Goal: Task Accomplishment & Management: Use online tool/utility

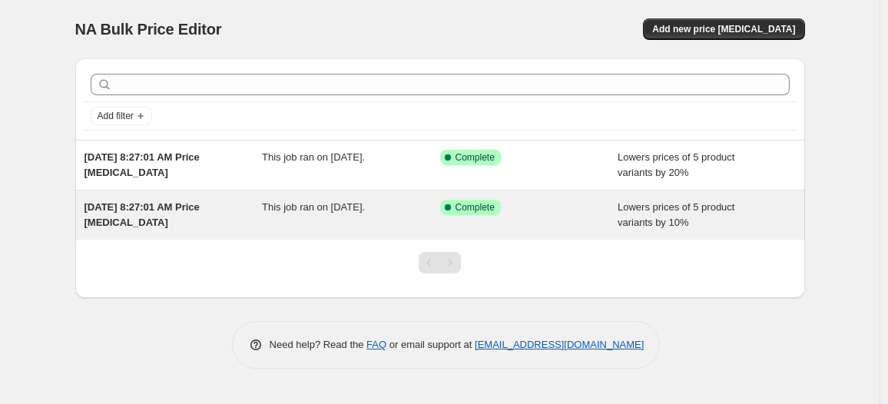
click at [481, 218] on div "Success Complete Complete" at bounding box center [529, 215] width 178 height 31
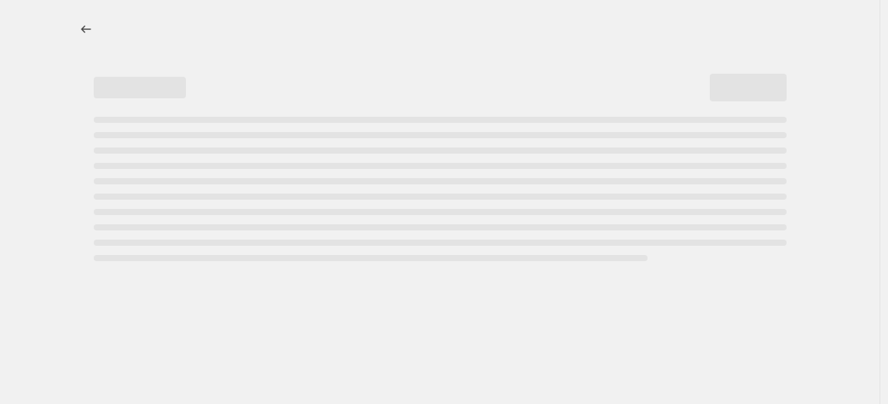
select select "percentage"
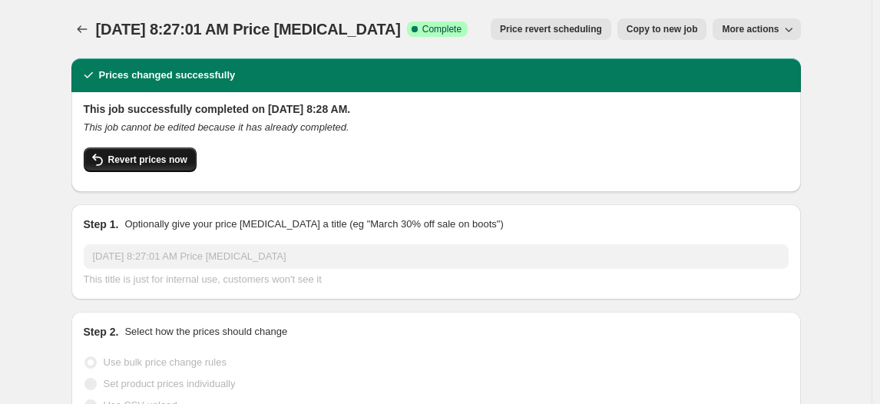
click at [135, 160] on span "Revert prices now" at bounding box center [147, 160] width 79 height 12
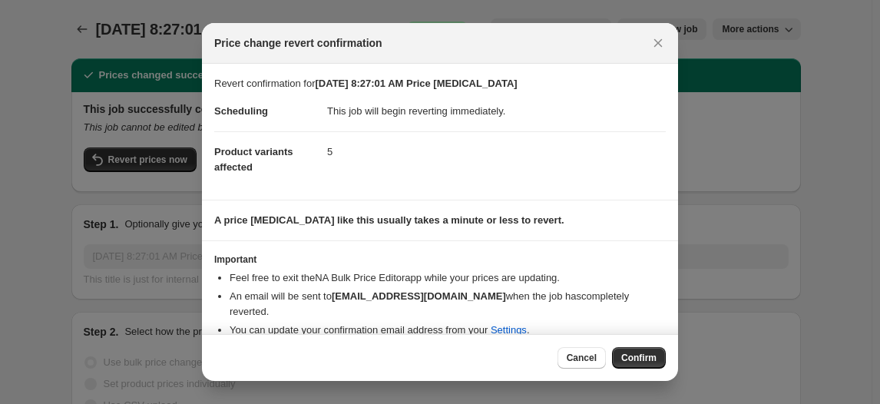
click at [650, 356] on span "Confirm" at bounding box center [639, 358] width 35 height 12
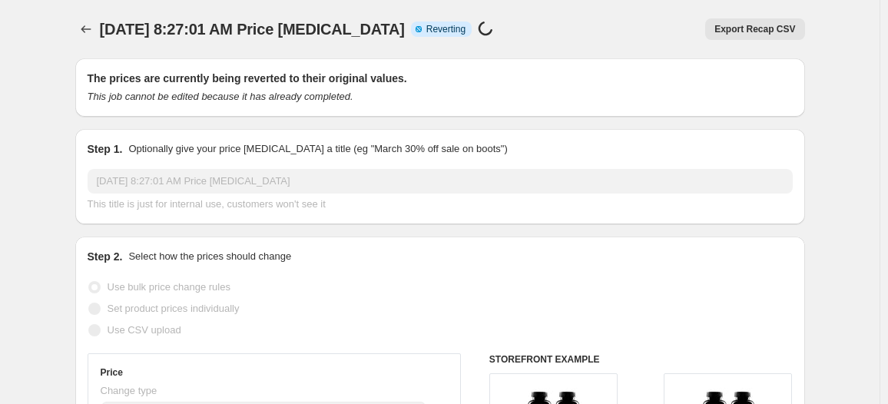
select select "percentage"
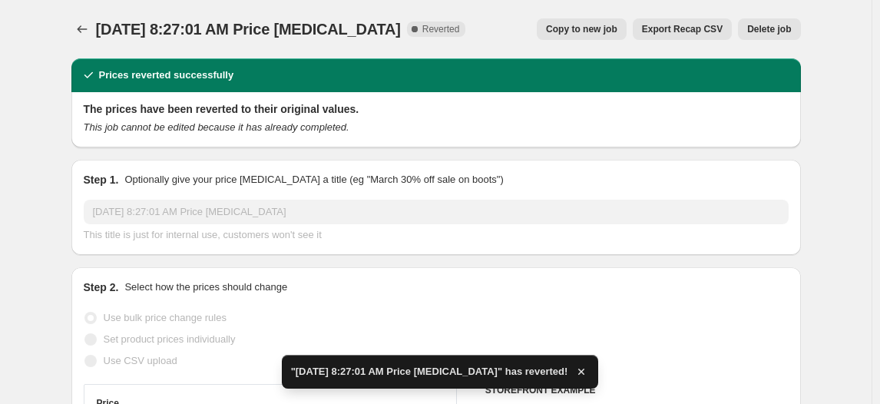
click at [771, 30] on span "Delete job" at bounding box center [770, 29] width 44 height 12
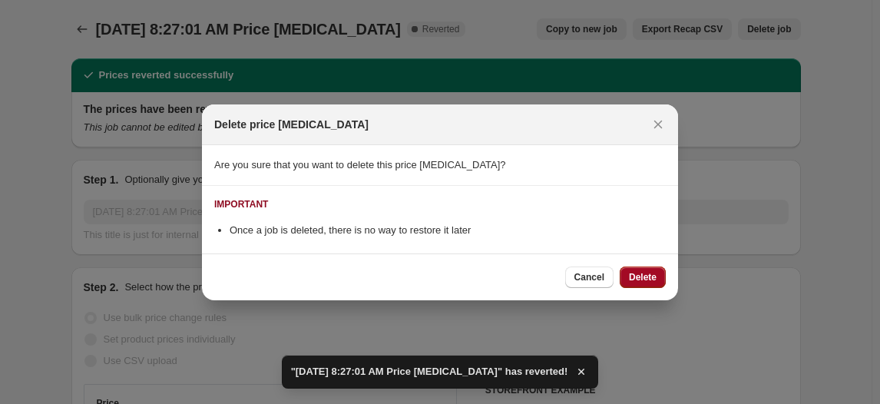
click at [652, 278] on span "Delete" at bounding box center [643, 277] width 28 height 12
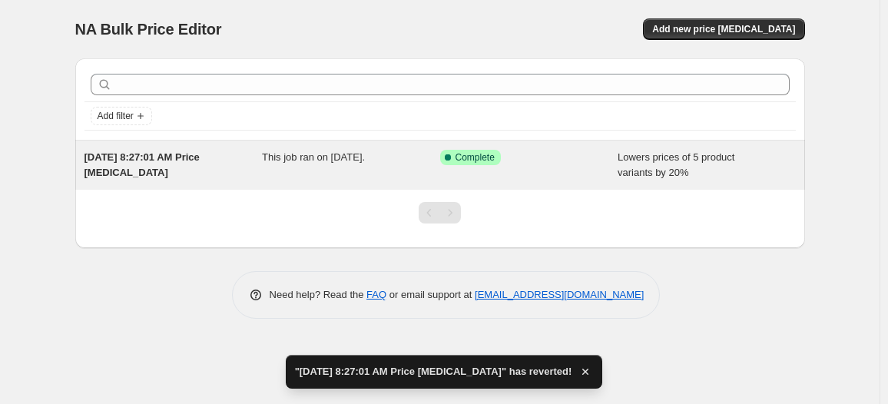
click at [211, 171] on div "[DATE] 8:27:01 AM Price [MEDICAL_DATA]" at bounding box center [174, 165] width 178 height 31
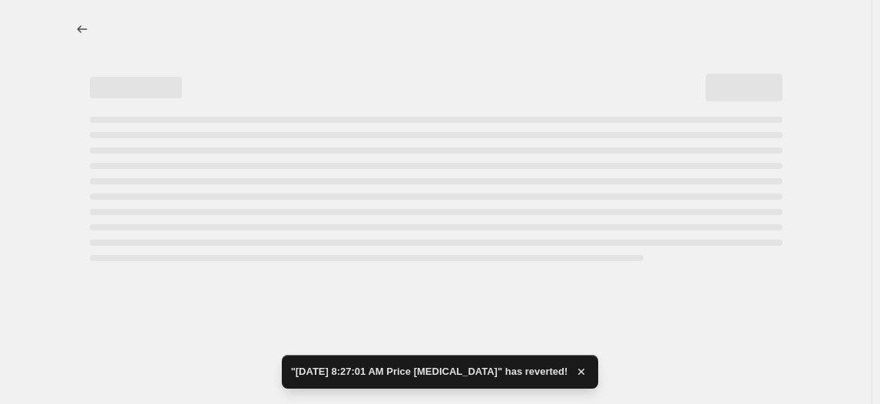
select select "percentage"
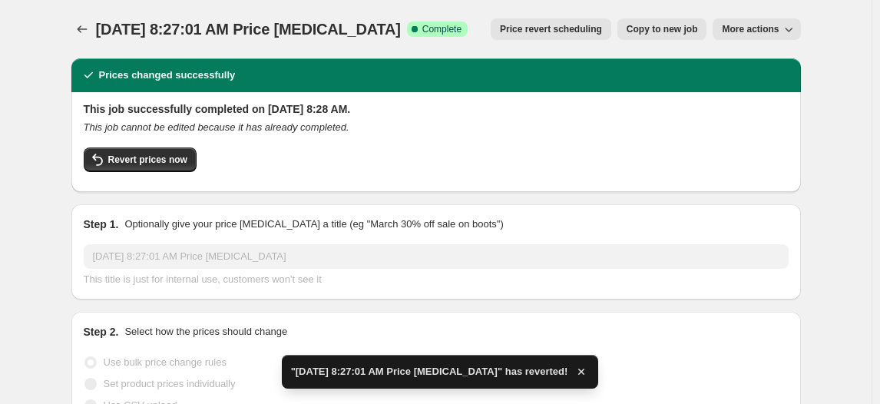
click at [138, 147] on div "This job successfully completed on [DATE] 8:28 AM. This job cannot be edited be…" at bounding box center [436, 140] width 705 height 78
click at [154, 157] on span "Revert prices now" at bounding box center [147, 160] width 79 height 12
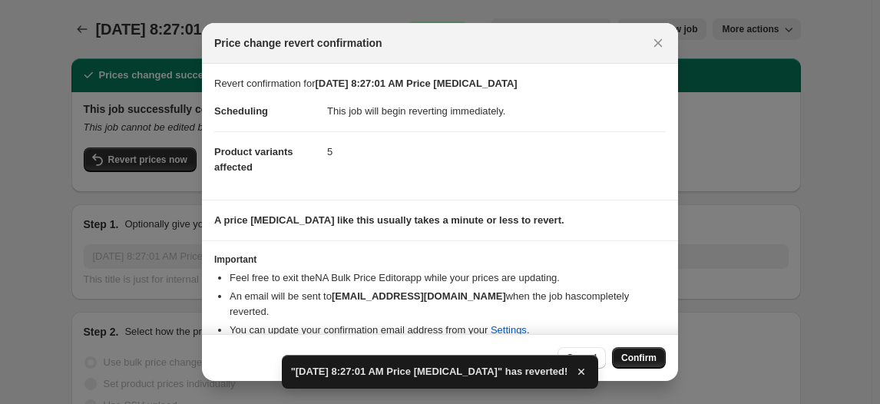
click at [630, 353] on span "Confirm" at bounding box center [639, 358] width 35 height 12
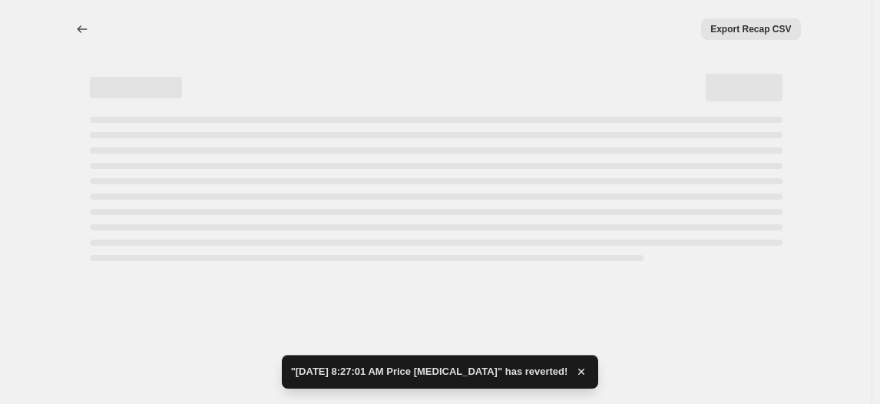
select select "percentage"
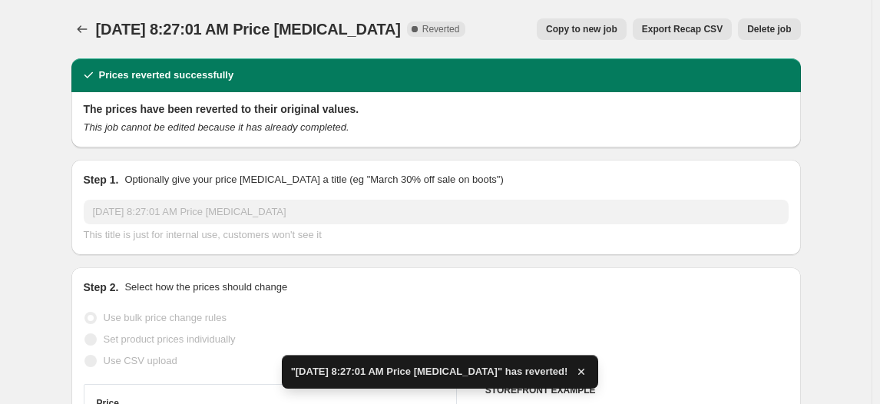
click at [784, 26] on span "Delete job" at bounding box center [770, 29] width 44 height 12
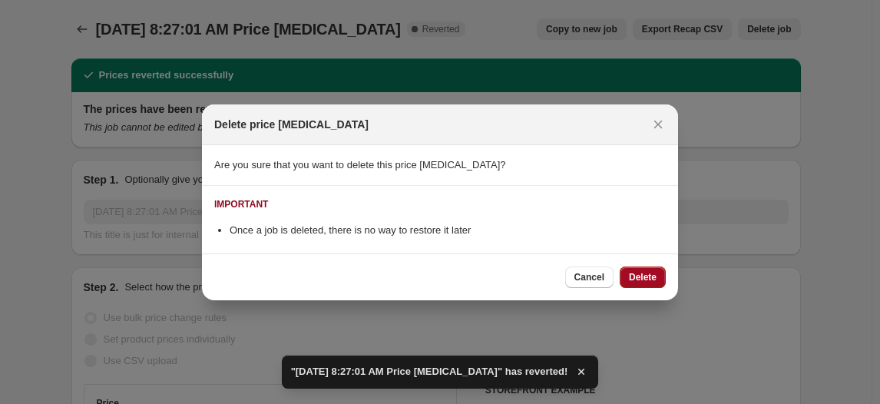
click at [645, 280] on span "Delete" at bounding box center [643, 277] width 28 height 12
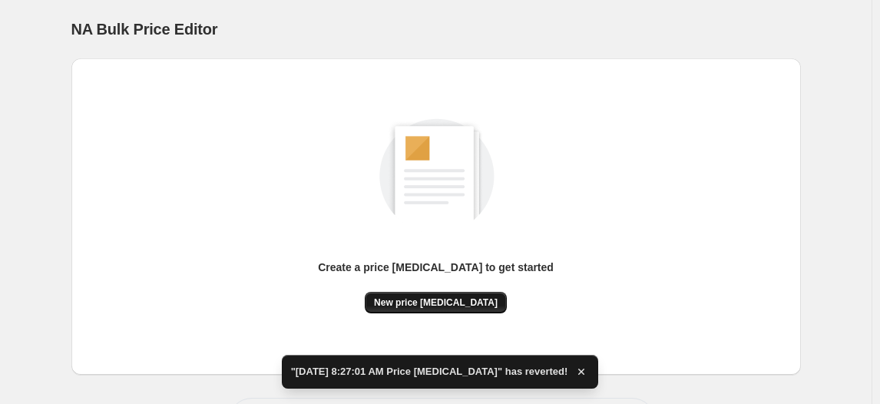
click at [449, 300] on span "New price [MEDICAL_DATA]" at bounding box center [436, 303] width 124 height 12
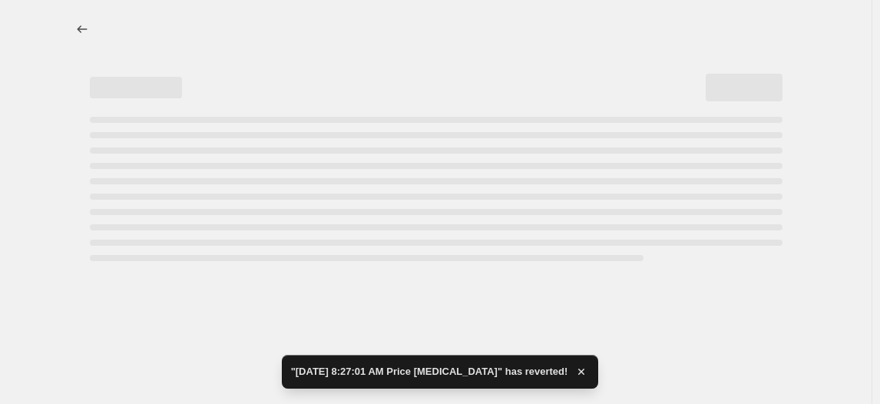
select select "percentage"
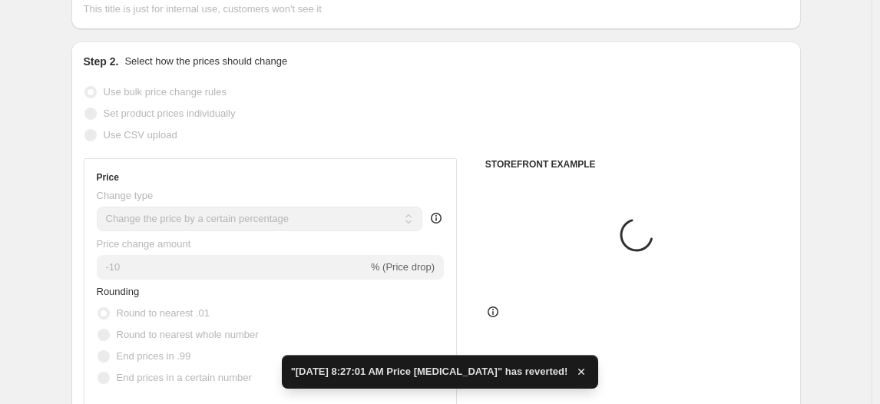
scroll to position [139, 0]
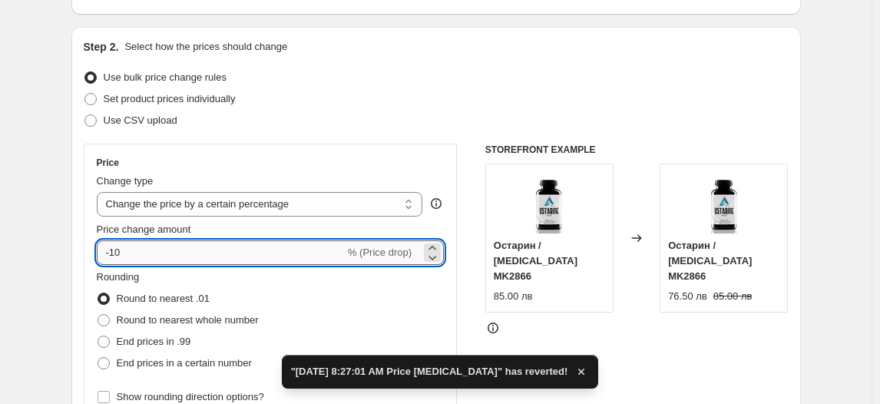
click at [119, 256] on input "-10" at bounding box center [221, 252] width 248 height 25
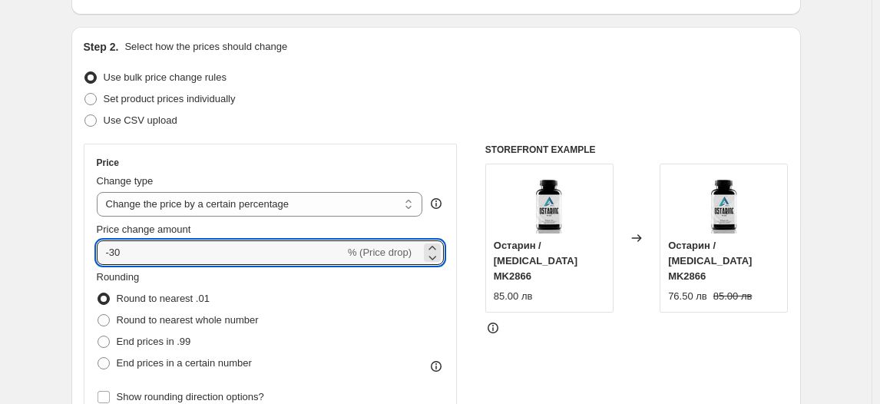
type input "-30"
click at [177, 274] on fieldset "Rounding Round to nearest .01 Round to nearest whole number End prices in .99 E…" at bounding box center [178, 322] width 162 height 104
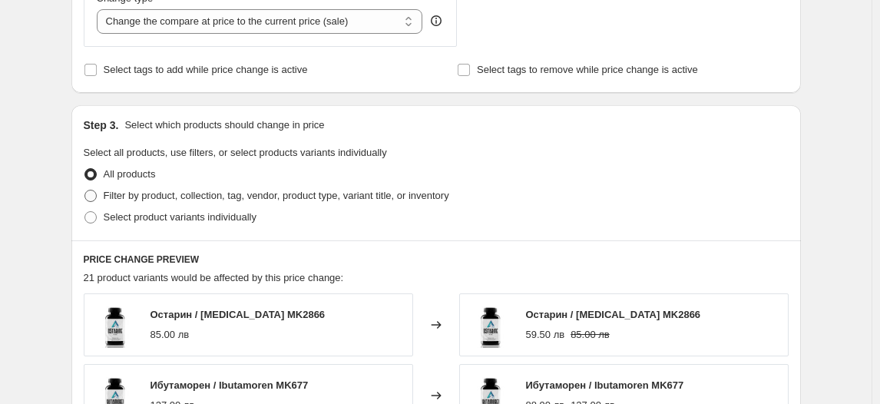
scroll to position [628, 0]
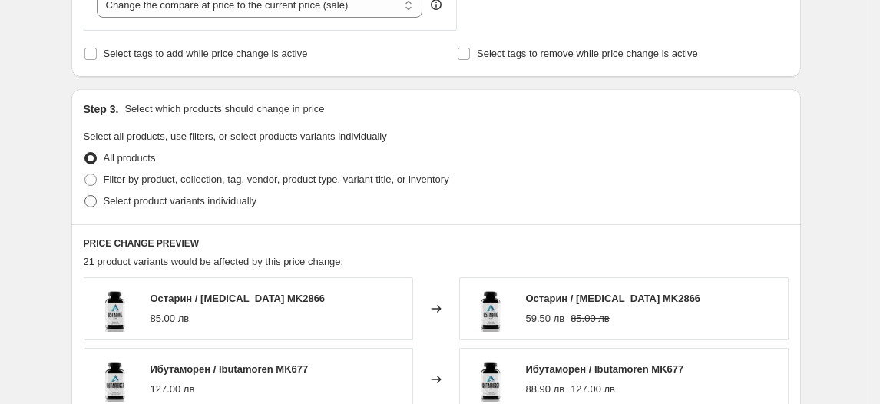
click at [180, 204] on span "Select product variants individually" at bounding box center [180, 201] width 153 height 12
click at [85, 196] on input "Select product variants individually" at bounding box center [85, 195] width 1 height 1
radio input "true"
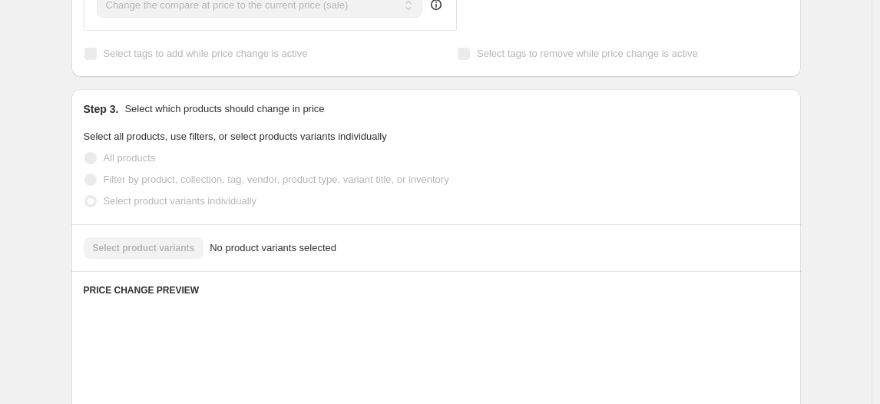
click at [148, 247] on div "Select product variants No product variants selected" at bounding box center [436, 248] width 705 height 22
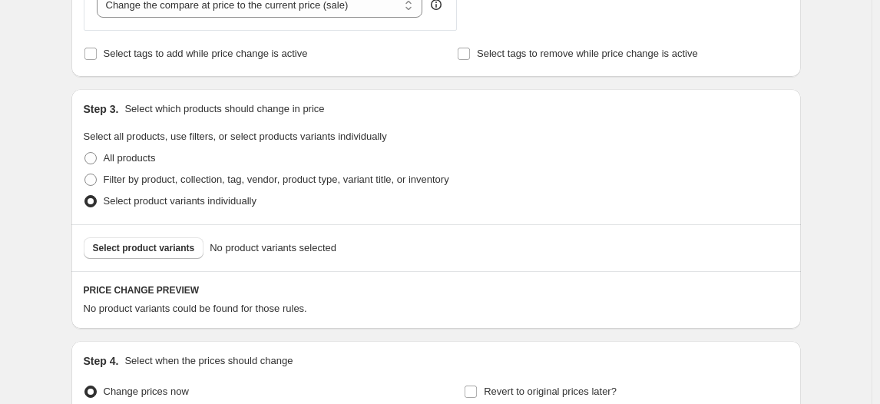
click at [148, 247] on span "Select product variants" at bounding box center [144, 248] width 102 height 12
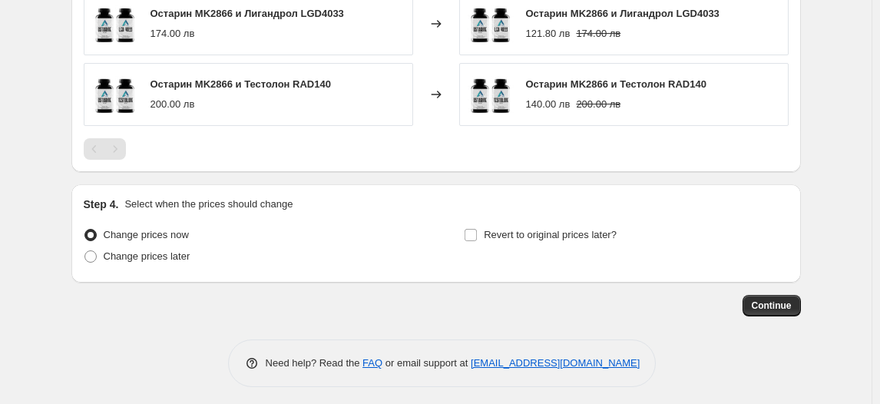
scroll to position [1175, 0]
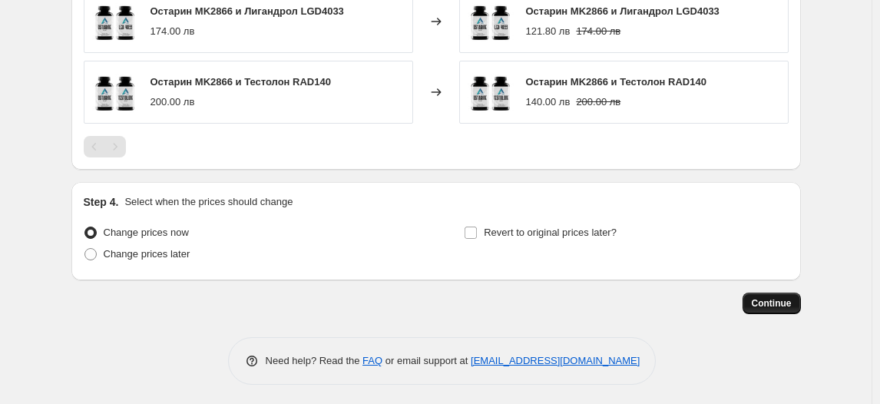
click at [781, 297] on span "Continue" at bounding box center [772, 303] width 40 height 12
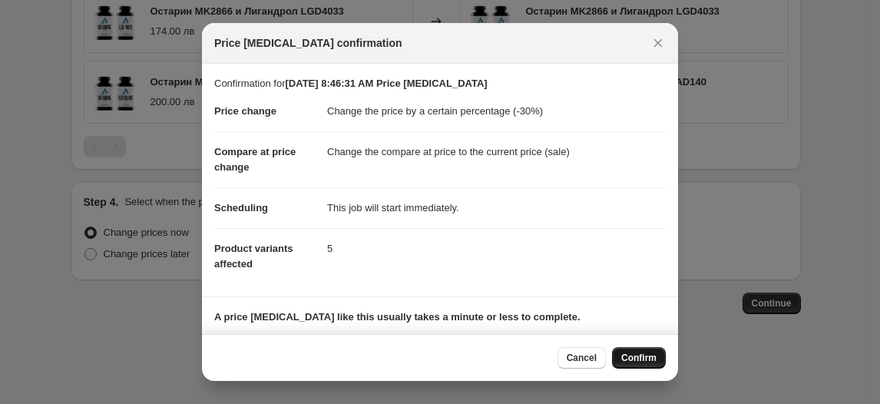
click at [640, 356] on span "Confirm" at bounding box center [639, 358] width 35 height 12
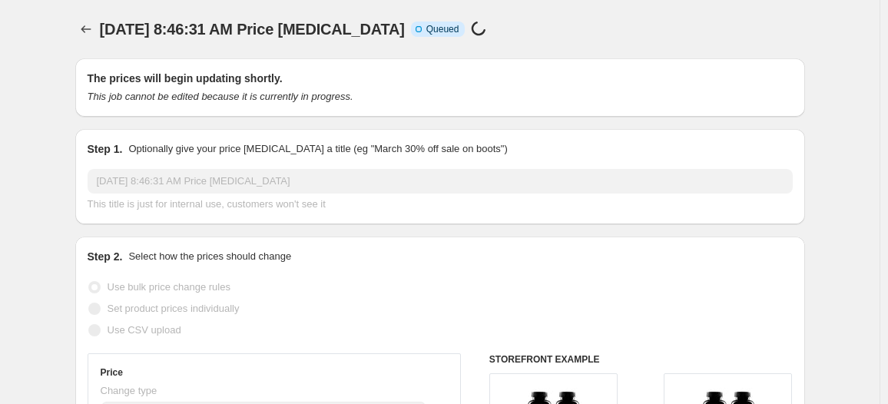
select select "percentage"
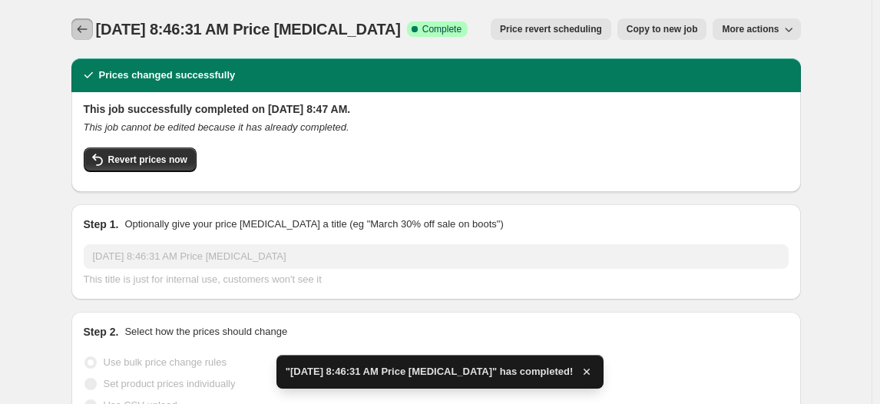
click at [82, 34] on icon "Price change jobs" at bounding box center [82, 29] width 15 height 15
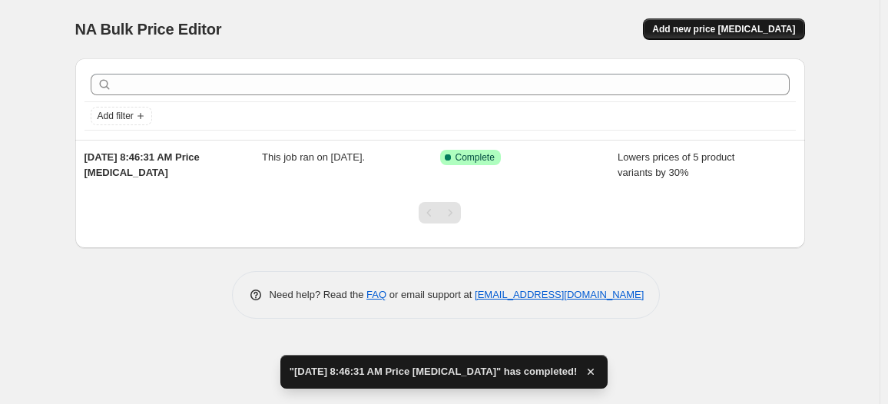
click at [720, 28] on span "Add new price [MEDICAL_DATA]" at bounding box center [723, 29] width 143 height 12
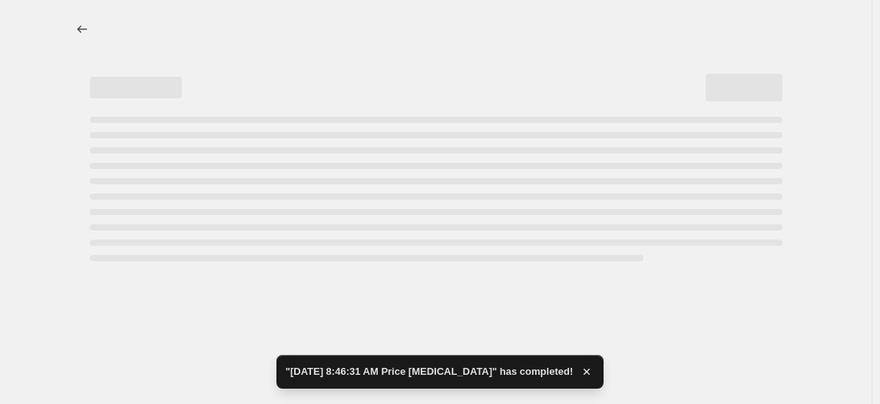
select select "percentage"
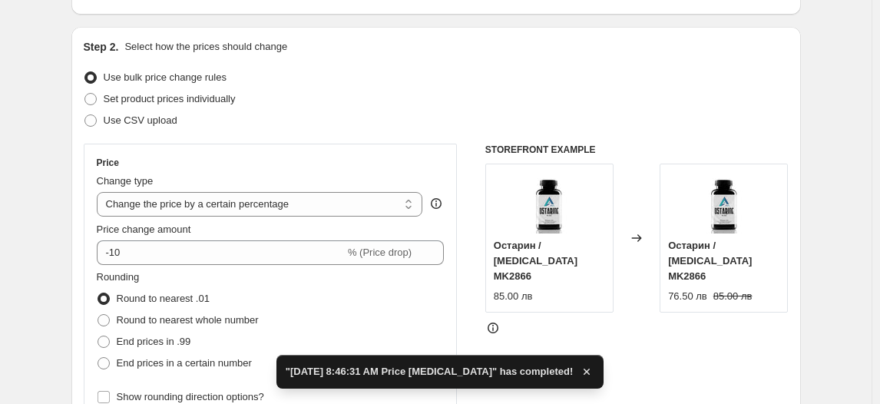
scroll to position [139, 0]
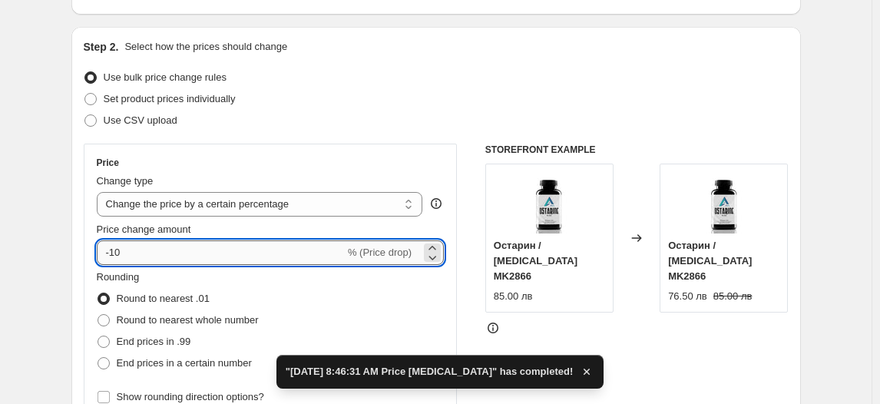
click at [117, 255] on input "-10" at bounding box center [221, 252] width 248 height 25
type input "-40"
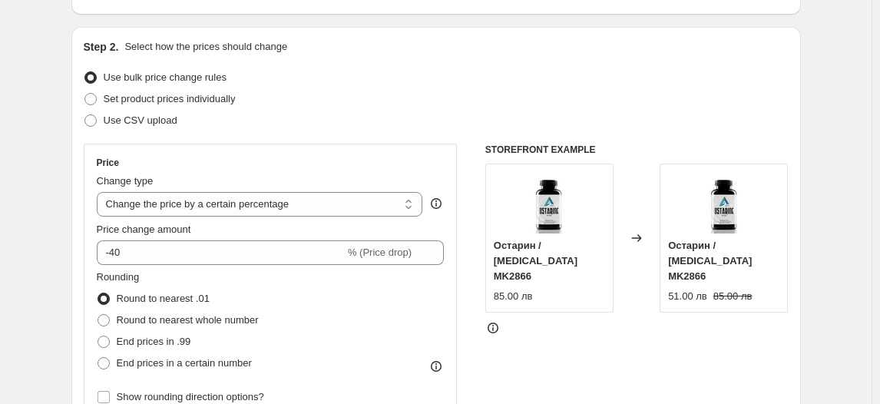
click at [148, 280] on fieldset "Rounding Round to nearest .01 Round to nearest whole number End prices in .99 E…" at bounding box center [178, 322] width 162 height 104
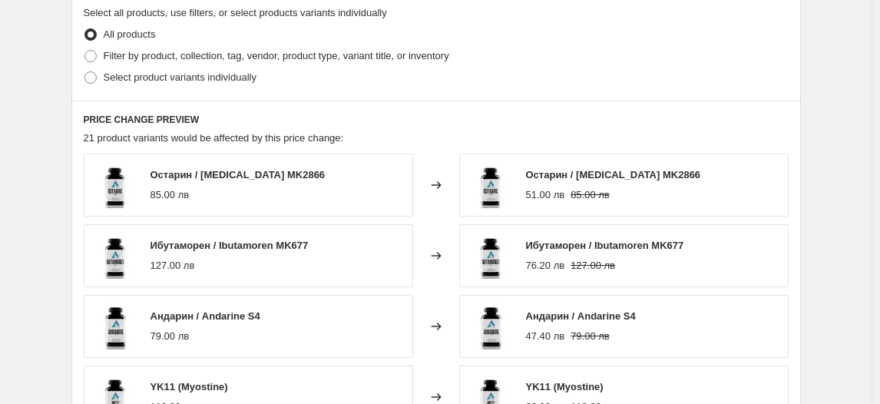
scroll to position [768, 0]
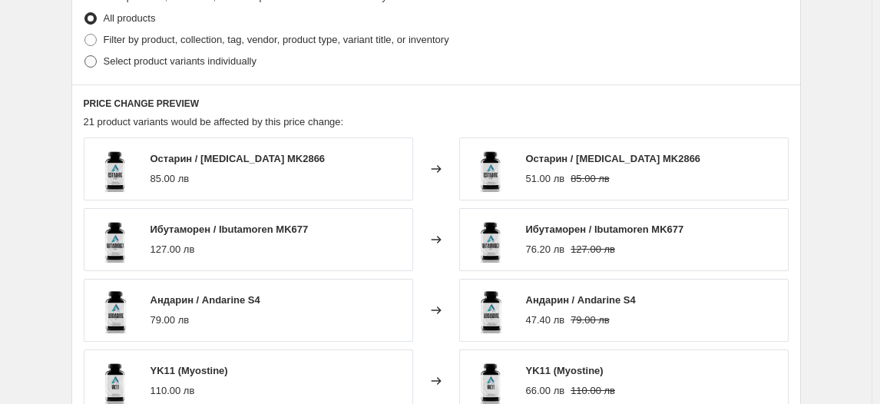
click at [156, 65] on span "Select product variants individually" at bounding box center [180, 61] width 153 height 12
click at [85, 56] on input "Select product variants individually" at bounding box center [85, 55] width 1 height 1
radio input "true"
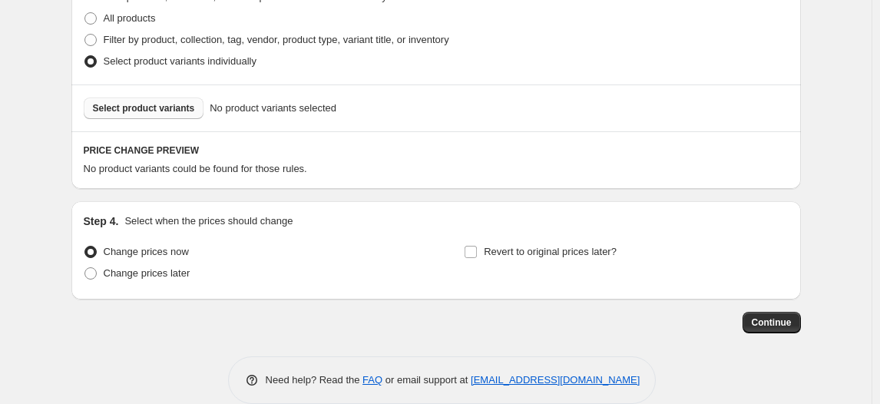
click at [128, 112] on span "Select product variants" at bounding box center [144, 108] width 102 height 12
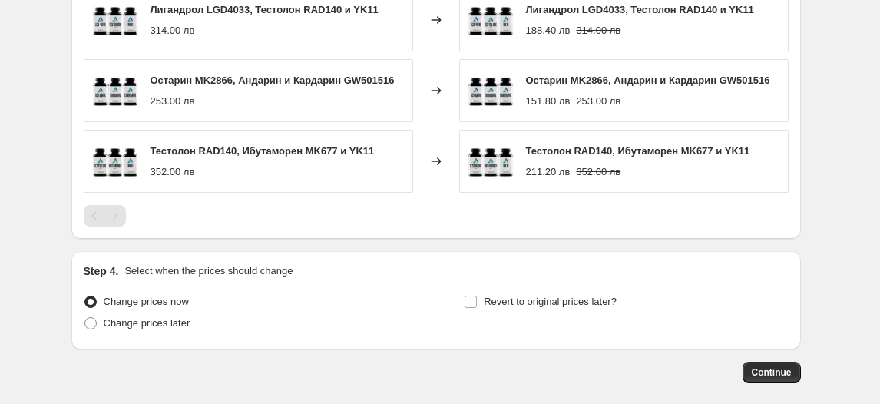
scroll to position [1117, 0]
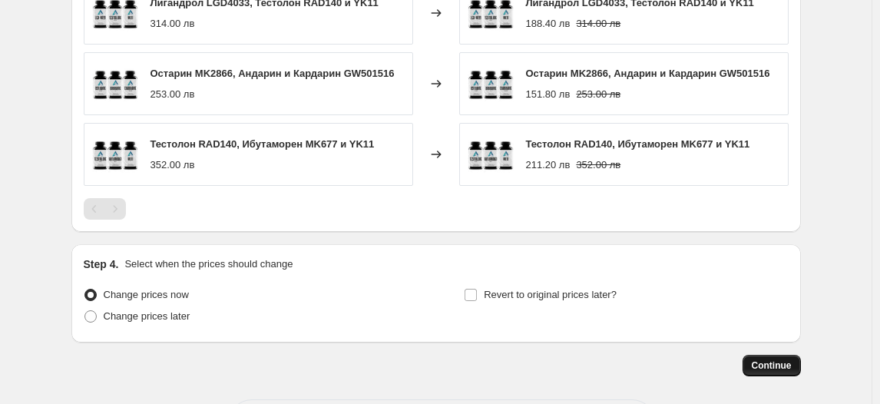
click at [761, 368] on span "Continue" at bounding box center [772, 366] width 40 height 12
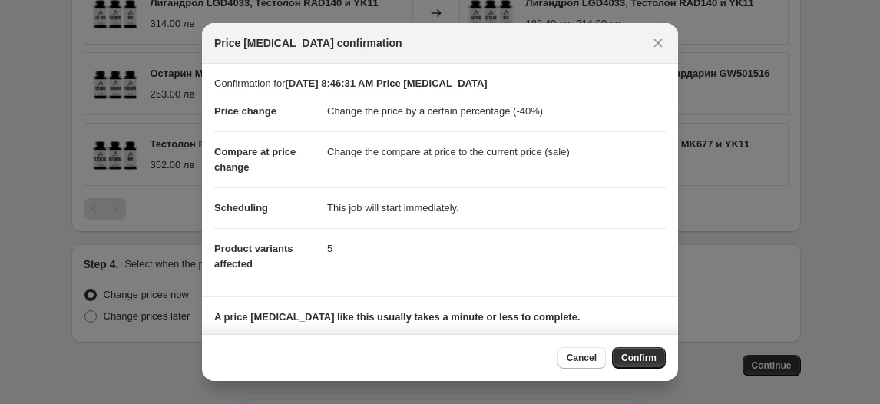
click at [635, 358] on span "Confirm" at bounding box center [639, 358] width 35 height 12
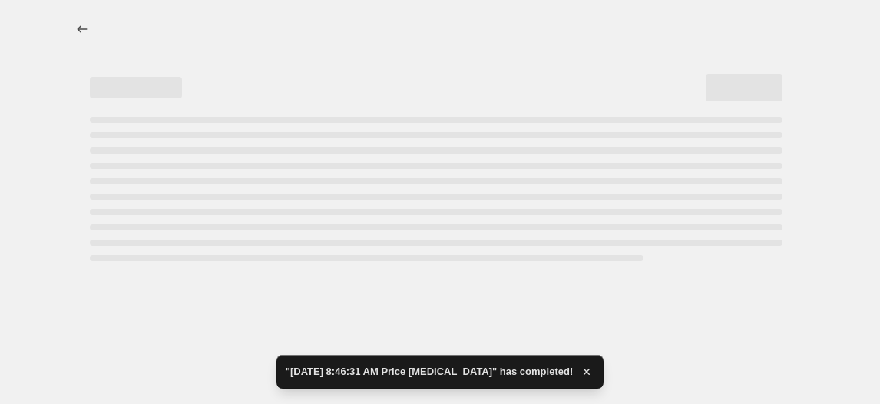
select select "percentage"
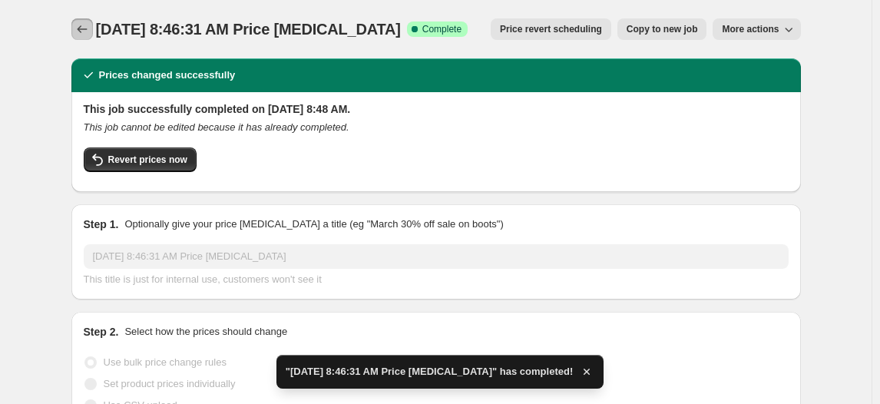
click at [90, 28] on icon "Price change jobs" at bounding box center [82, 29] width 15 height 15
